Goal: Information Seeking & Learning: Learn about a topic

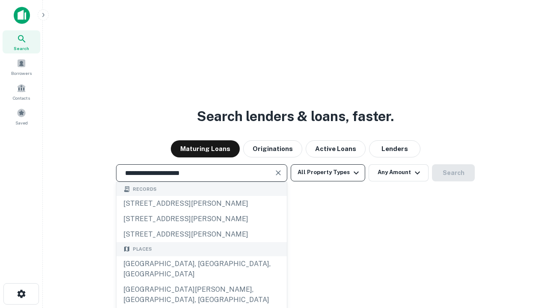
click at [201, 282] on div "[GEOGRAPHIC_DATA], [GEOGRAPHIC_DATA], [GEOGRAPHIC_DATA]" at bounding box center [201, 269] width 170 height 26
click at [328, 172] on button "All Property Types" at bounding box center [328, 172] width 74 height 17
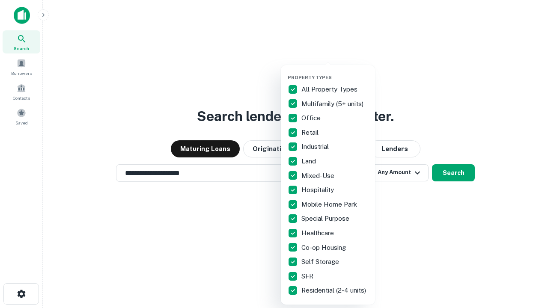
type input "**********"
click at [335, 72] on button "button" at bounding box center [335, 72] width 94 height 0
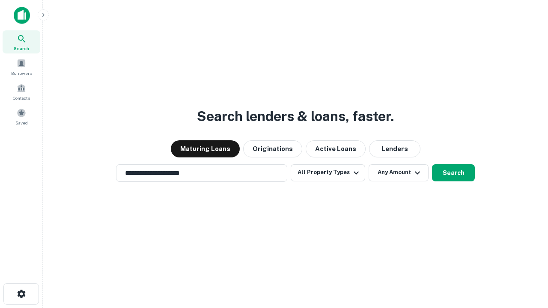
scroll to position [5, 103]
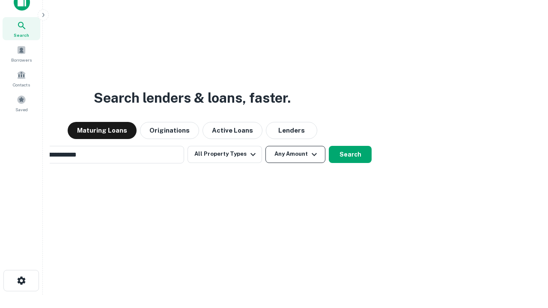
click at [265, 146] on button "Any Amount" at bounding box center [295, 154] width 60 height 17
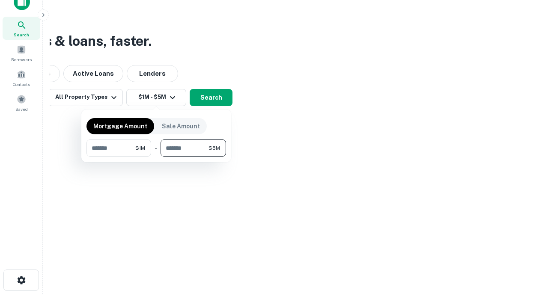
type input "*******"
click at [156, 157] on button "button" at bounding box center [156, 157] width 140 height 0
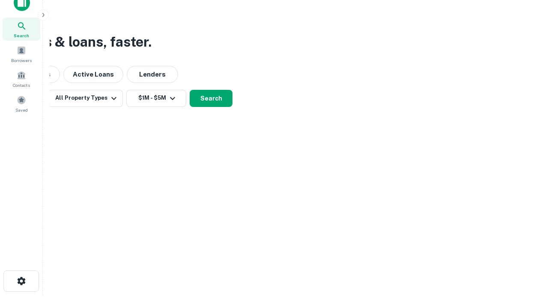
scroll to position [5, 158]
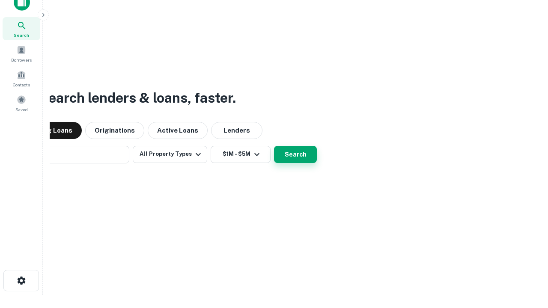
click at [274, 146] on button "Search" at bounding box center [295, 154] width 43 height 17
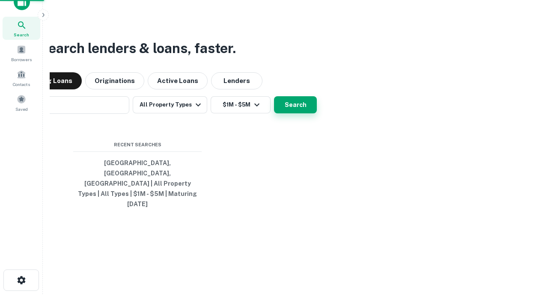
scroll to position [23, 242]
